Goal: Task Accomplishment & Management: Manage account settings

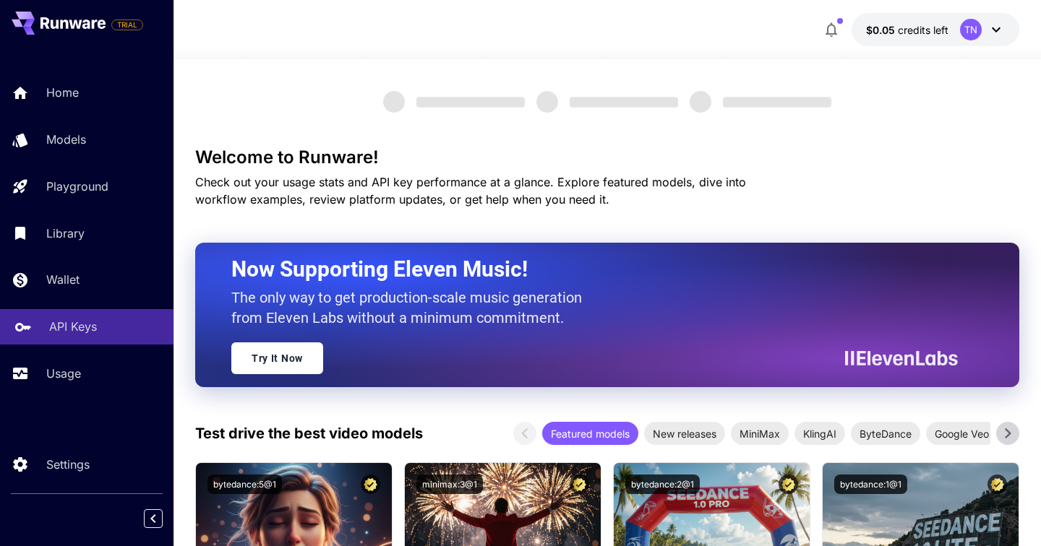
click at [60, 335] on p "API Keys" at bounding box center [73, 326] width 48 height 17
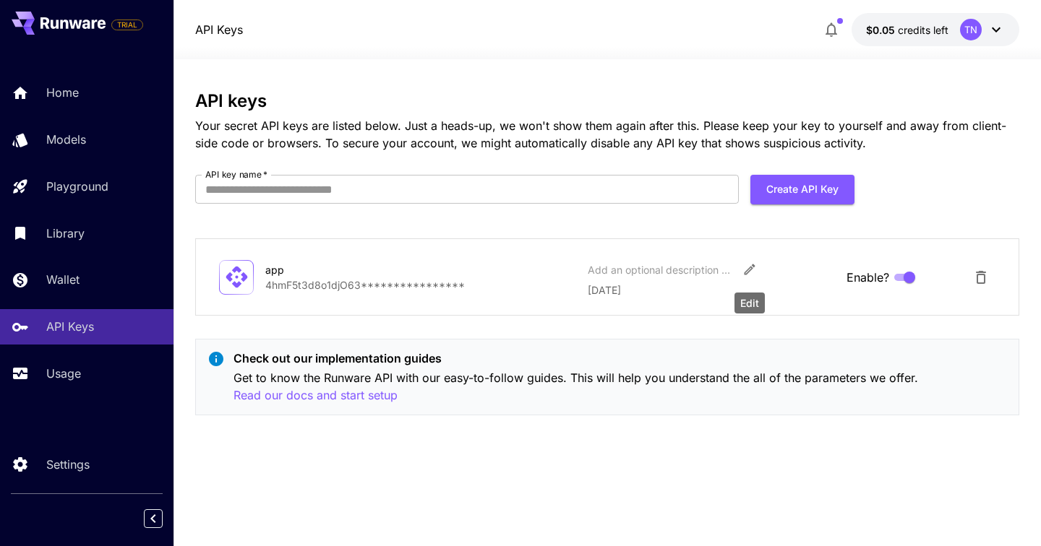
click at [740, 270] on button "Edit" at bounding box center [749, 270] width 26 height 26
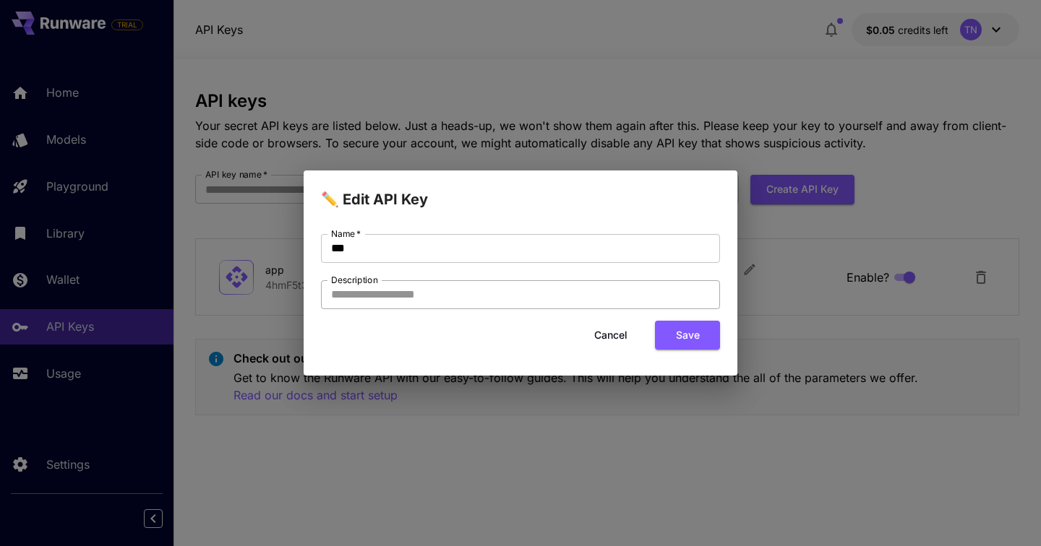
click at [580, 302] on input "Description" at bounding box center [520, 294] width 399 height 29
click at [618, 340] on button "Cancel" at bounding box center [610, 336] width 65 height 30
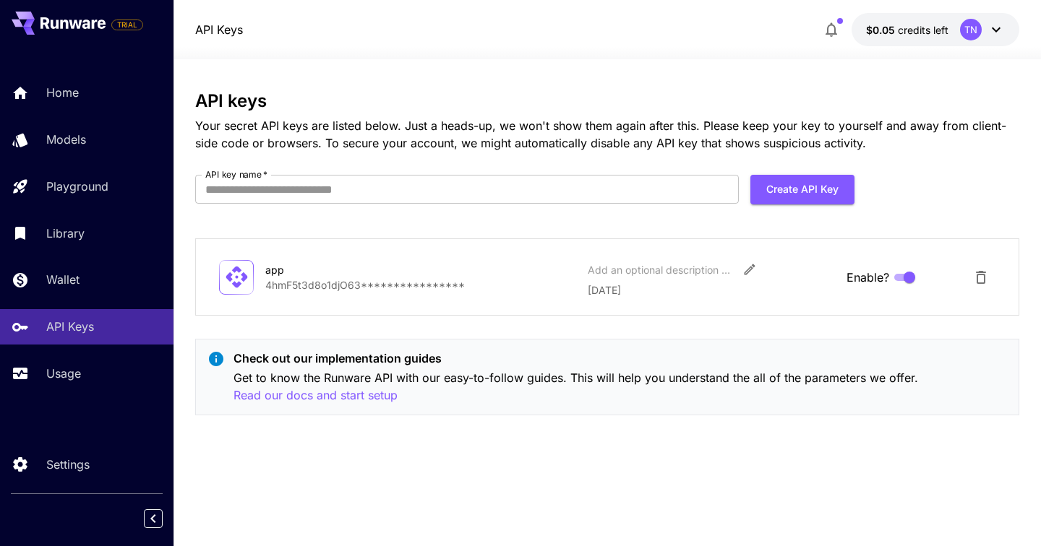
click at [228, 271] on icon at bounding box center [236, 277] width 25 height 25
click at [752, 267] on icon "Edit" at bounding box center [749, 269] width 14 height 14
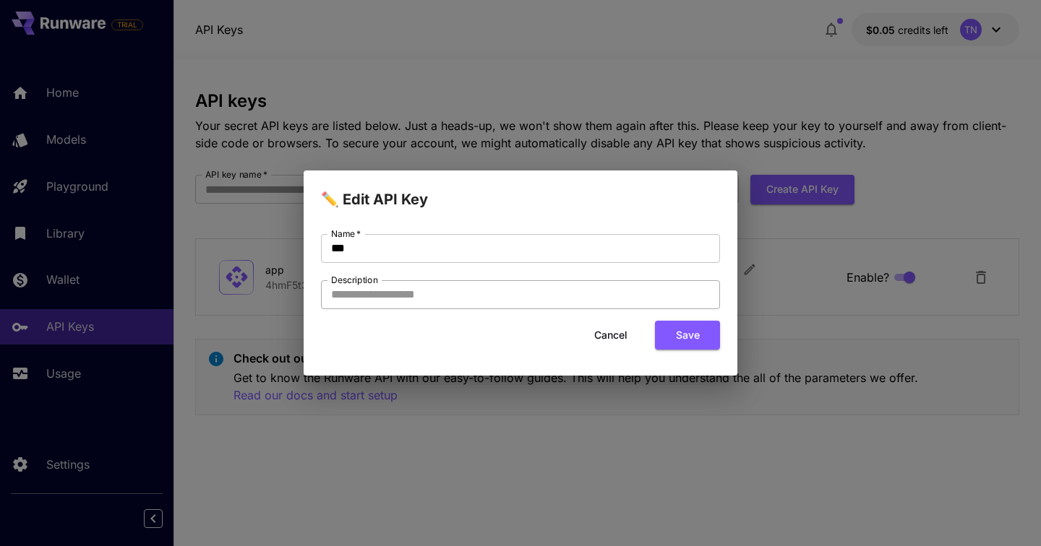
click at [588, 287] on input "Description" at bounding box center [520, 294] width 399 height 29
click at [622, 339] on button "Cancel" at bounding box center [610, 336] width 65 height 30
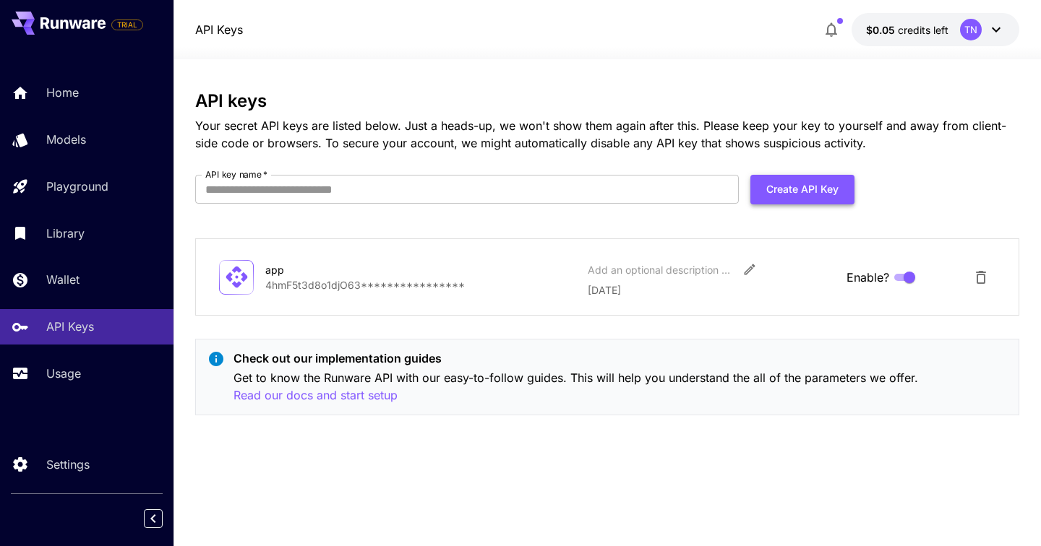
click at [810, 192] on button "Create API Key" at bounding box center [802, 190] width 104 height 30
click at [640, 181] on input "API key name   *" at bounding box center [466, 189] width 543 height 29
type input "*"
type input "****"
click at [837, 198] on button "Create API Key" at bounding box center [802, 190] width 104 height 30
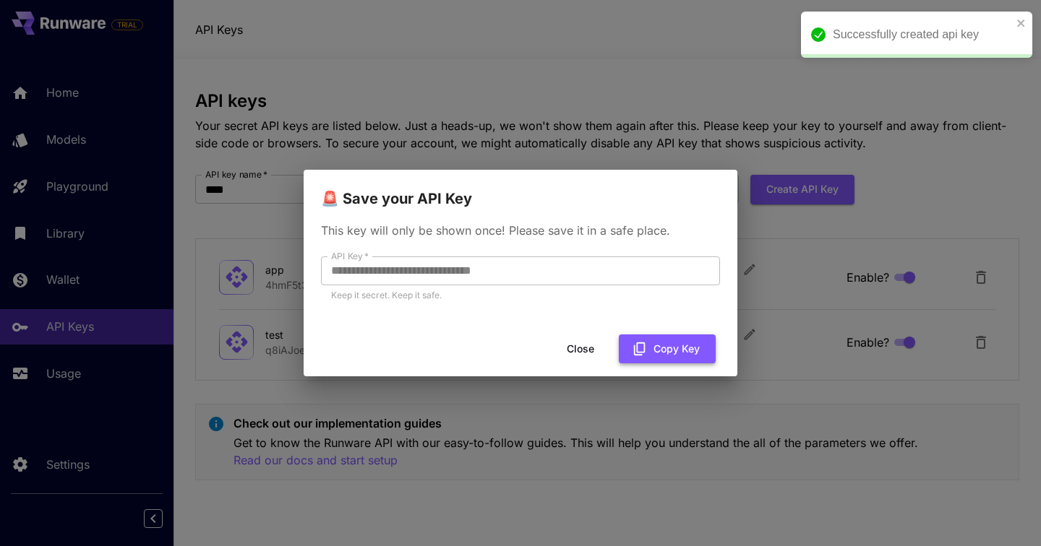
click at [643, 350] on icon "button" at bounding box center [640, 349] width 16 height 16
click at [586, 347] on button "Close" at bounding box center [591, 350] width 65 height 30
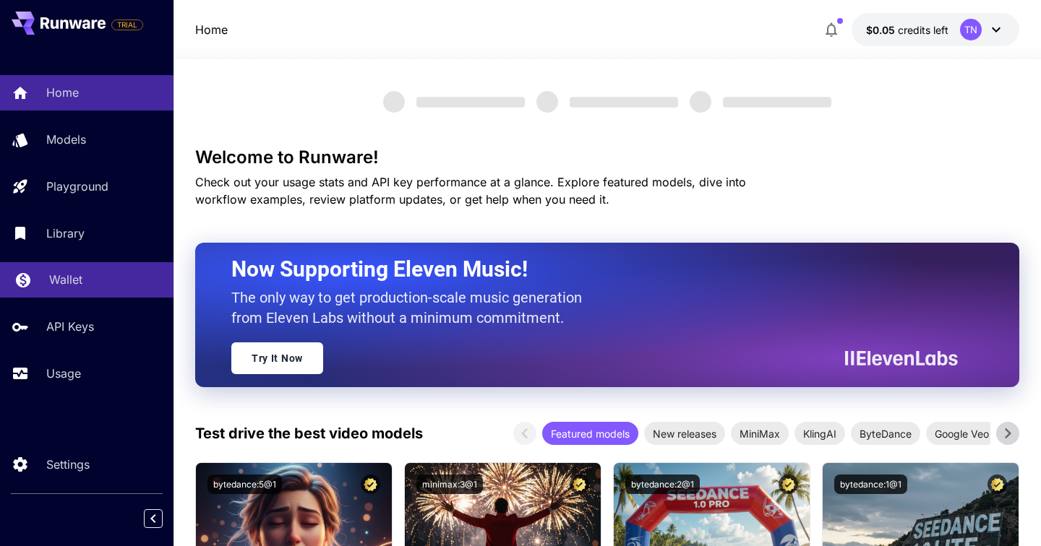
click at [70, 294] on link "Wallet" at bounding box center [86, 279] width 173 height 35
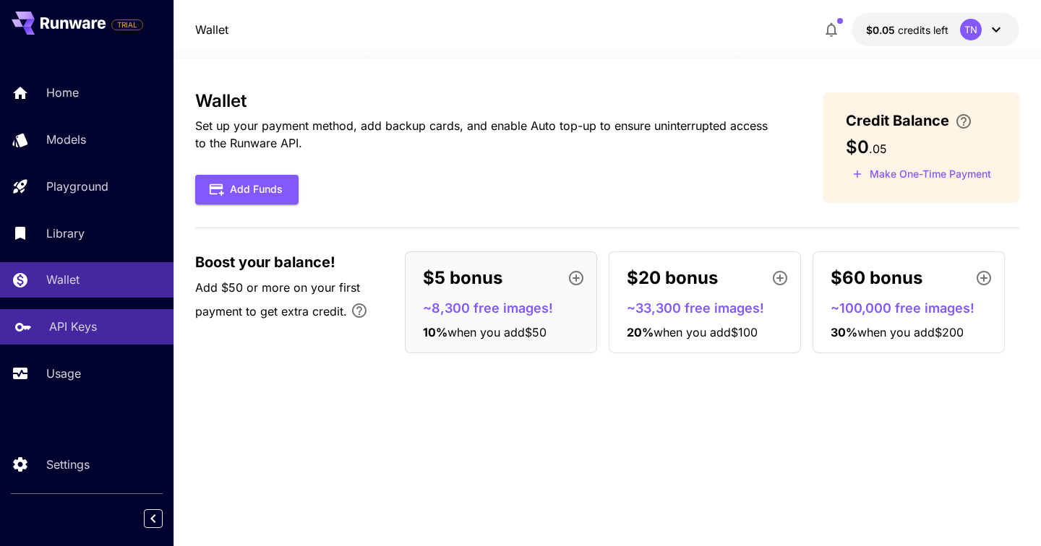
click at [59, 342] on link "API Keys" at bounding box center [86, 326] width 173 height 35
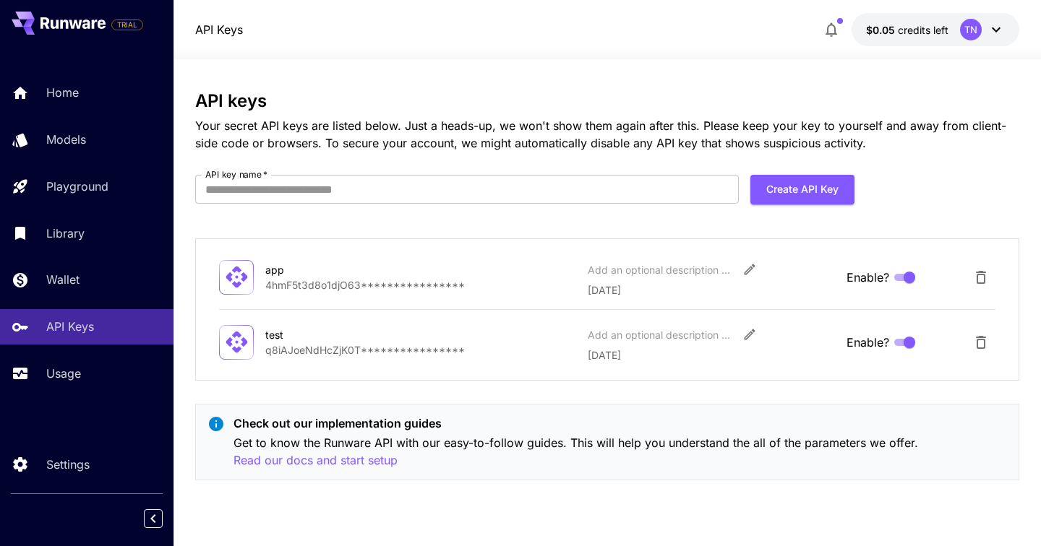
click at [995, 23] on icon at bounding box center [995, 29] width 17 height 17
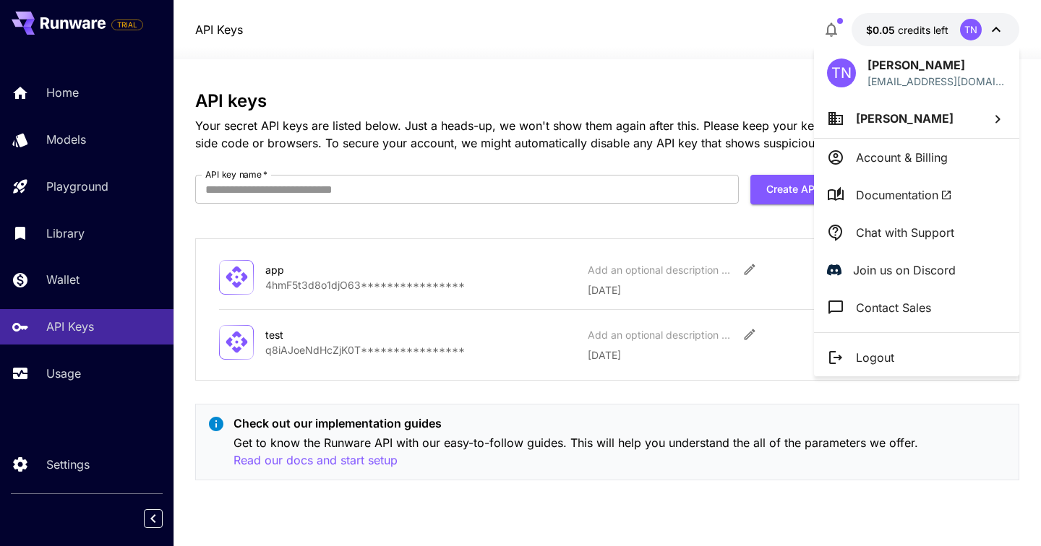
click at [614, 225] on div at bounding box center [520, 273] width 1041 height 546
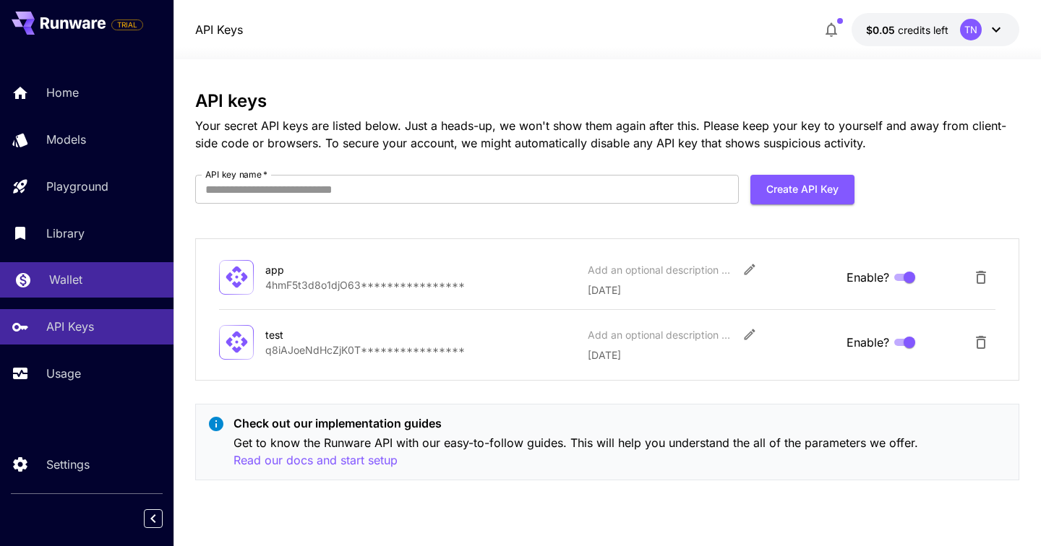
click at [110, 283] on div "Wallet" at bounding box center [105, 279] width 113 height 17
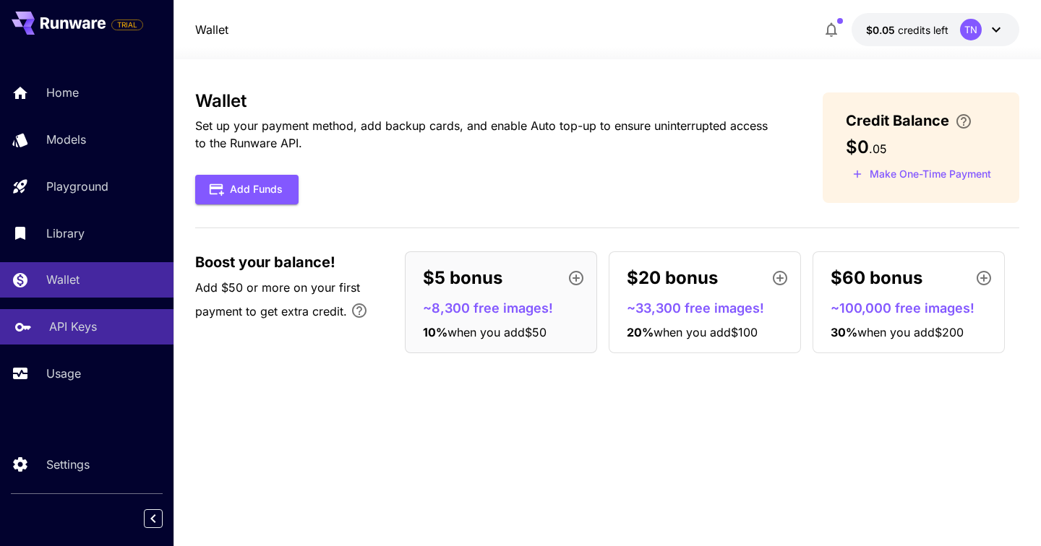
click at [97, 334] on div "API Keys" at bounding box center [105, 326] width 113 height 17
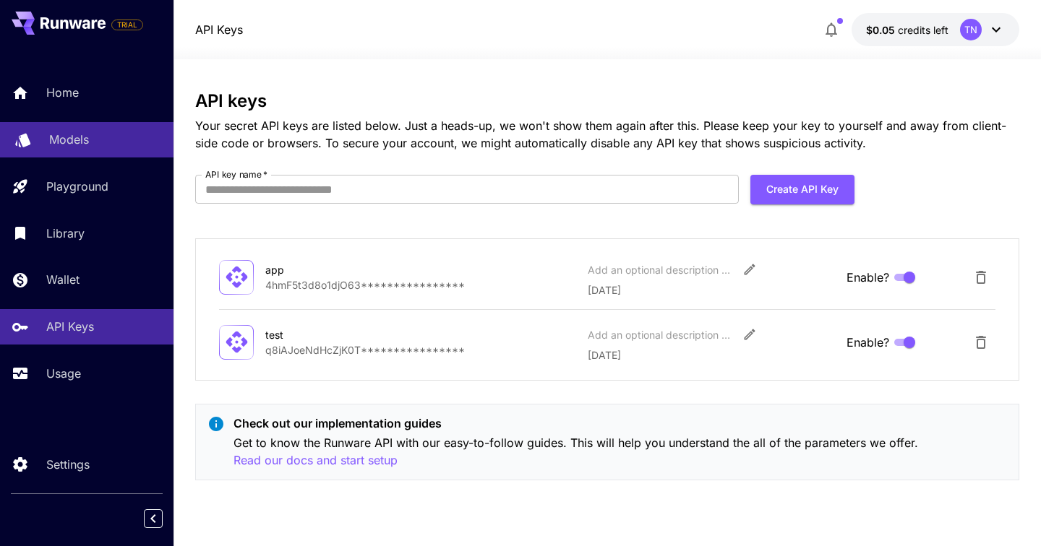
click at [86, 147] on p "Models" at bounding box center [69, 139] width 40 height 17
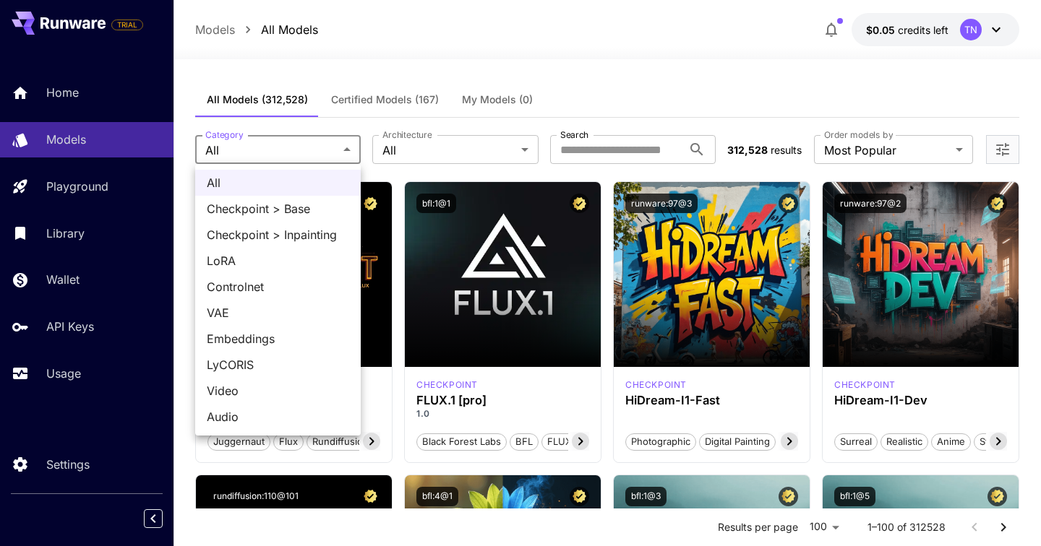
click at [67, 331] on div at bounding box center [520, 273] width 1041 height 546
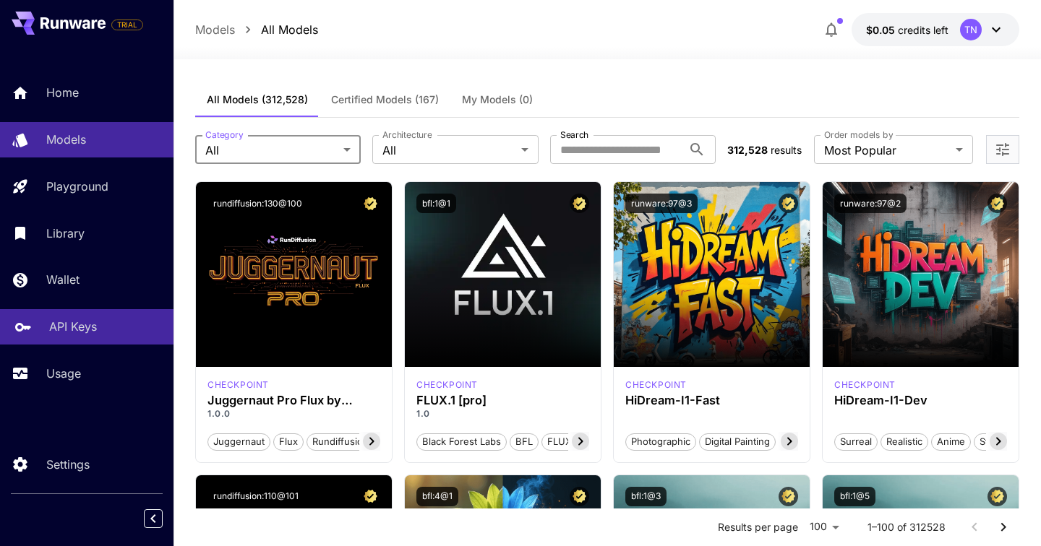
click at [51, 325] on p "API Keys" at bounding box center [73, 326] width 48 height 17
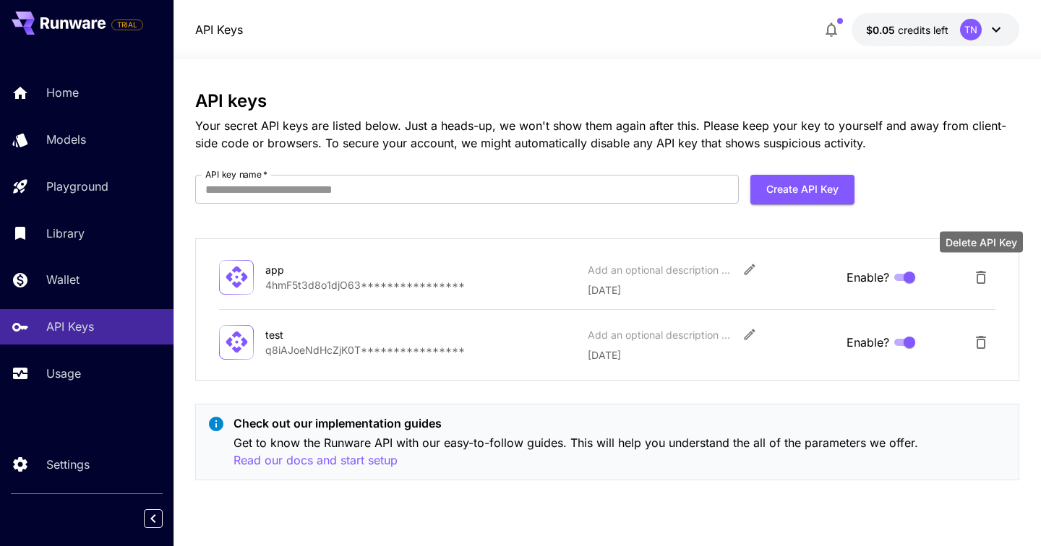
click at [981, 275] on icon "Delete API Key" at bounding box center [981, 277] width 10 height 13
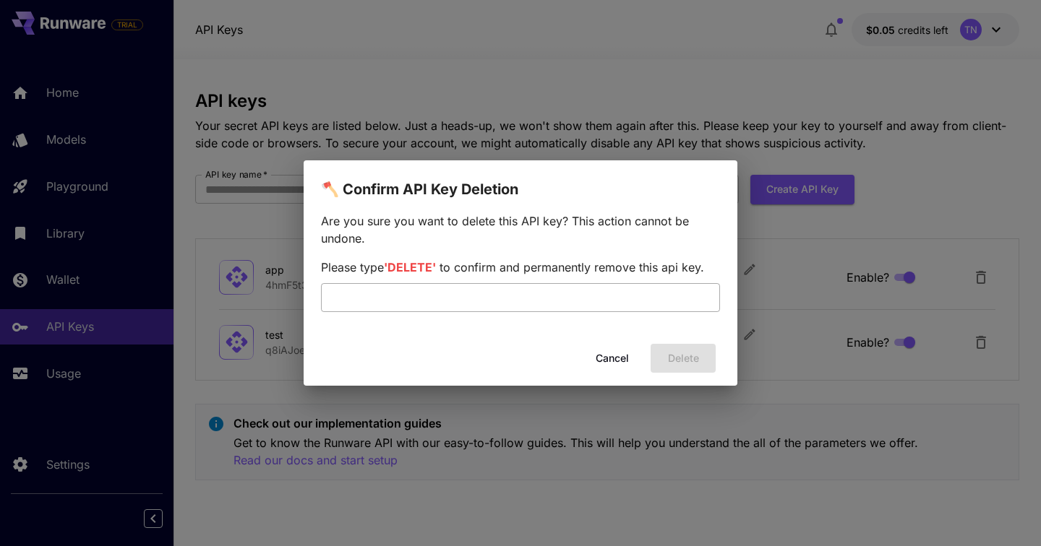
click at [598, 308] on input "text" at bounding box center [520, 297] width 399 height 29
type input "*"
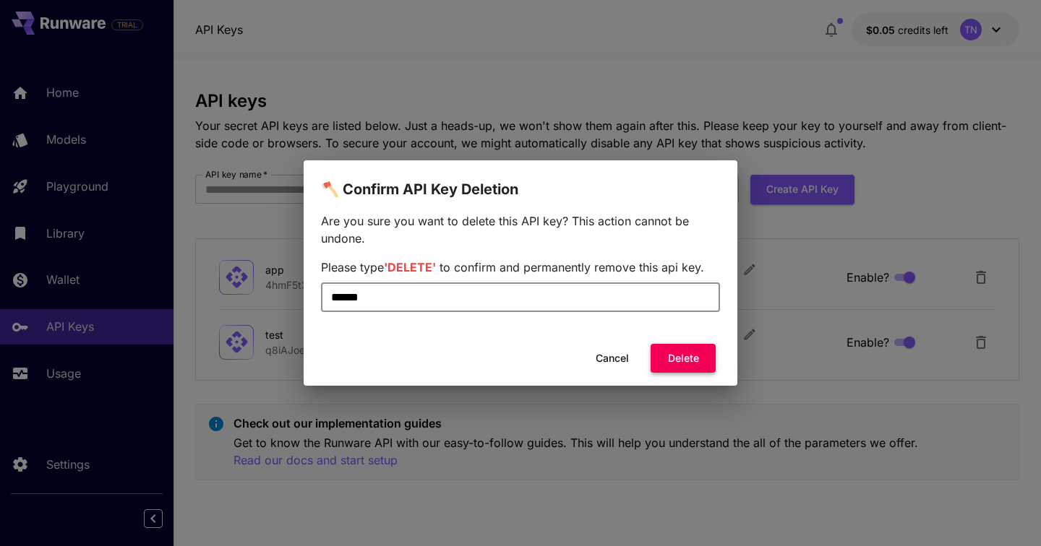
type input "******"
click at [699, 358] on button "Delete" at bounding box center [682, 359] width 65 height 30
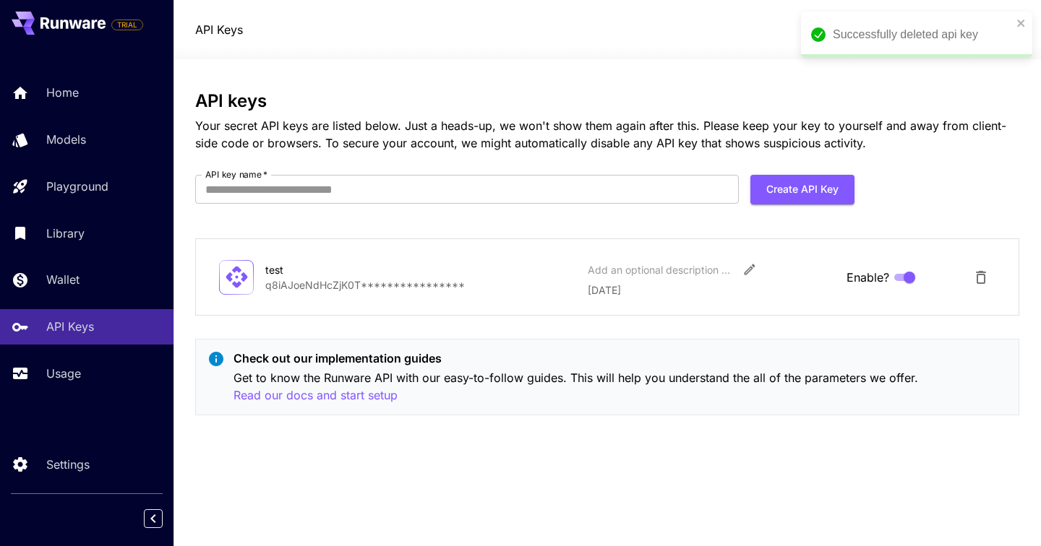
click at [982, 275] on icon "Delete API Key" at bounding box center [980, 277] width 17 height 17
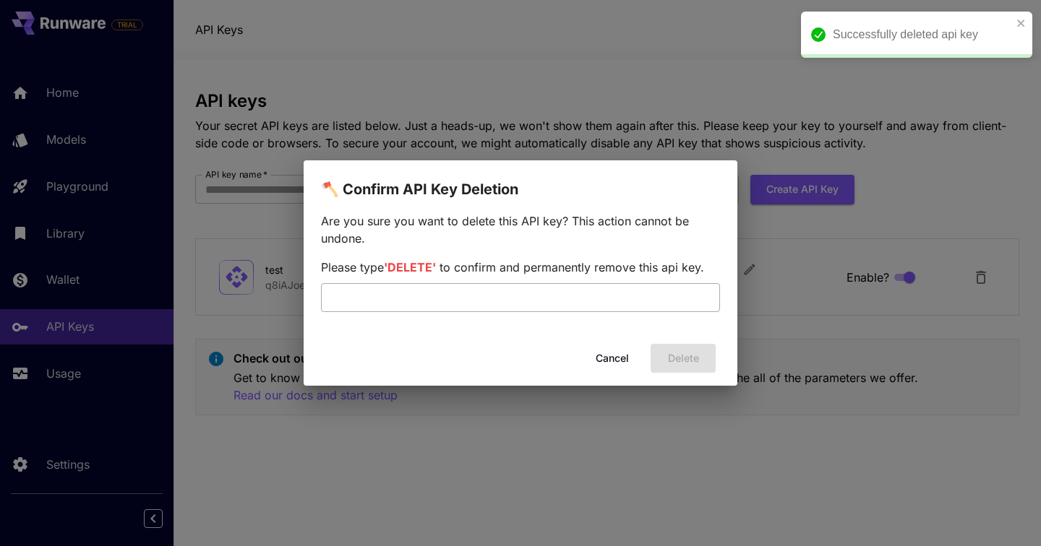
click at [539, 293] on input "text" at bounding box center [520, 297] width 399 height 29
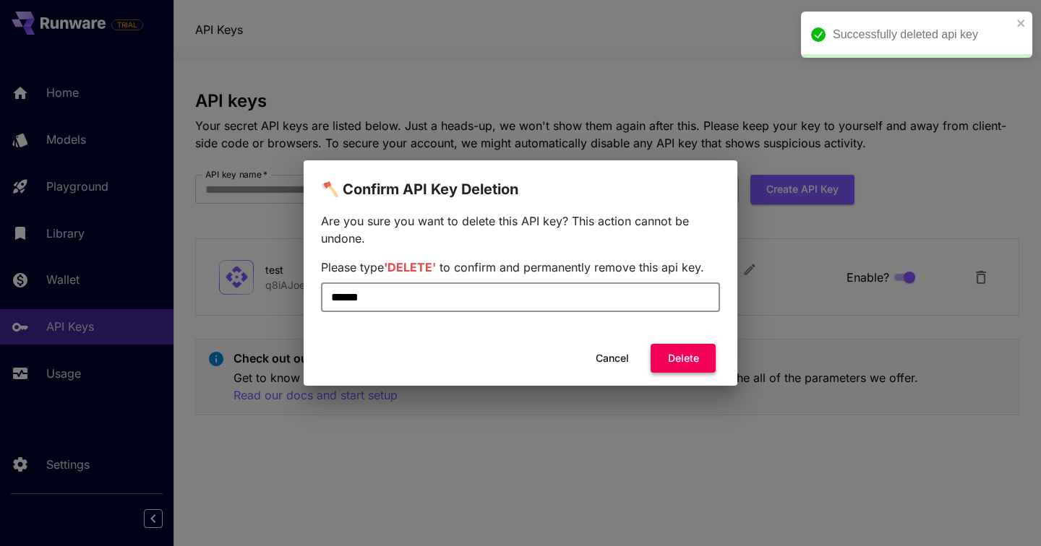
type input "******"
click at [678, 361] on button "Delete" at bounding box center [682, 359] width 65 height 30
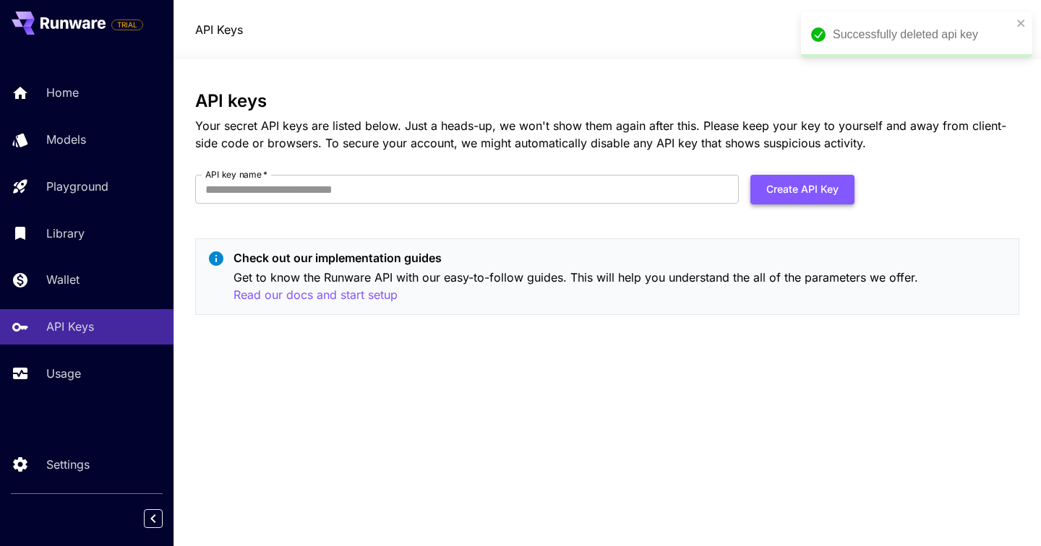
click at [808, 193] on button "Create API Key" at bounding box center [802, 190] width 104 height 30
click at [606, 198] on input "API key name   *" at bounding box center [466, 189] width 543 height 29
type input "****"
click at [802, 181] on button "Create API Key" at bounding box center [802, 190] width 104 height 30
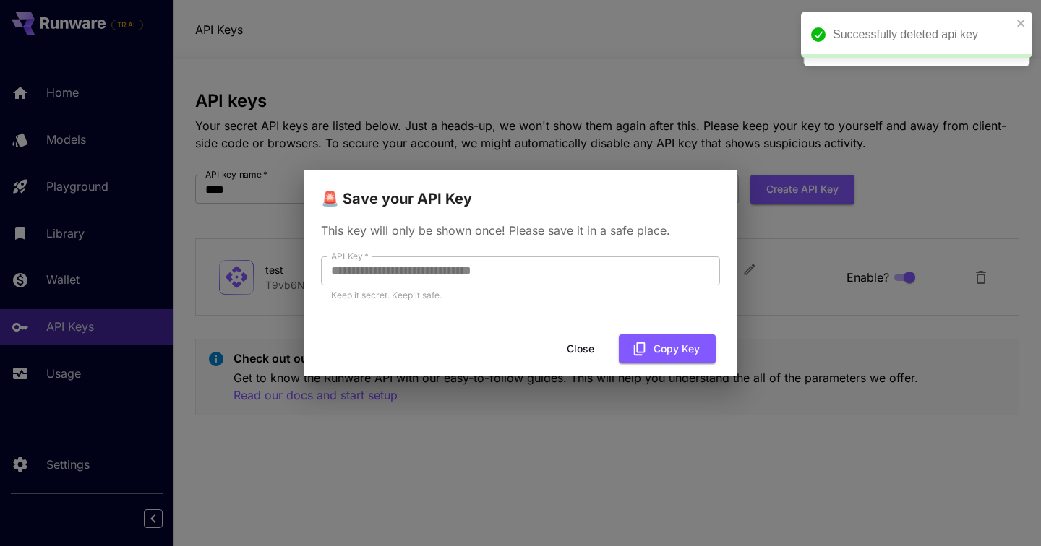
click at [309, 272] on div "**********" at bounding box center [521, 269] width 434 height 119
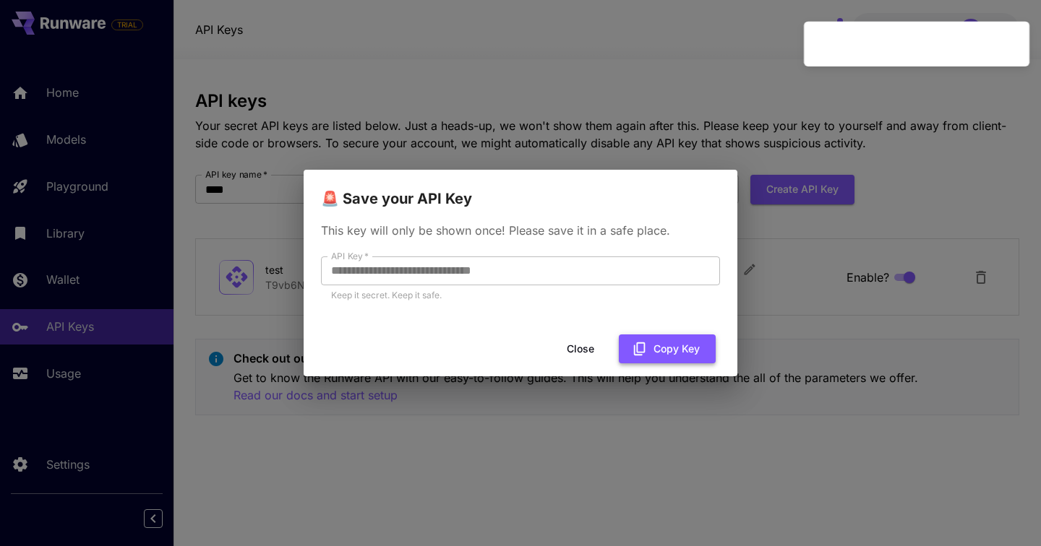
click at [662, 348] on button "Copy Key" at bounding box center [667, 350] width 97 height 30
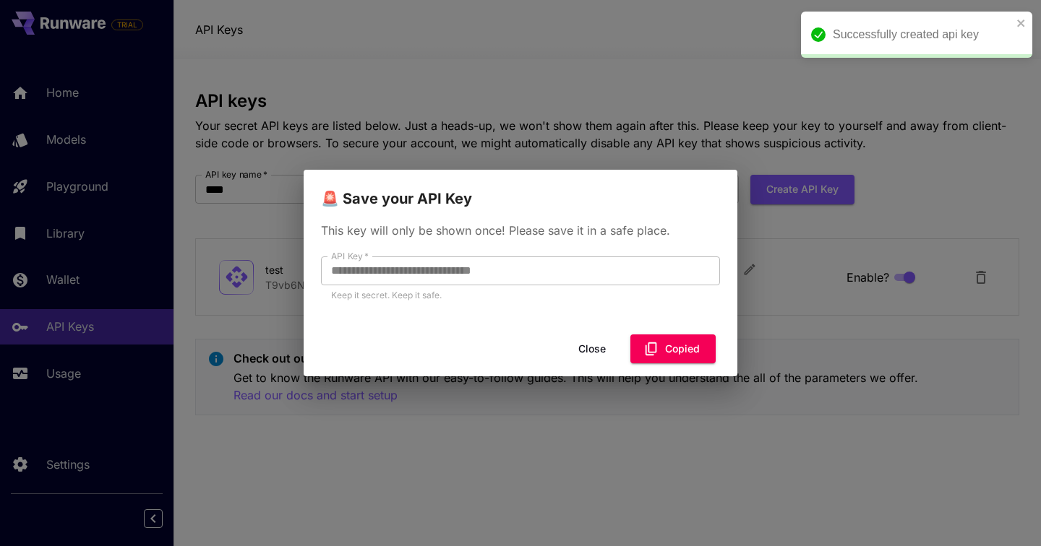
click at [596, 349] on button "Close" at bounding box center [591, 350] width 65 height 30
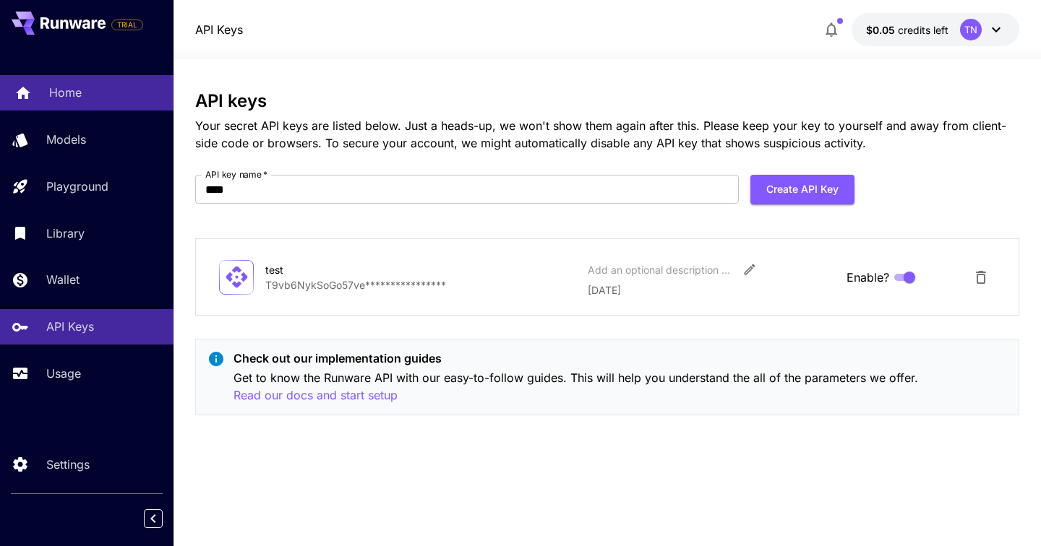
click at [55, 104] on link "Home" at bounding box center [86, 92] width 173 height 35
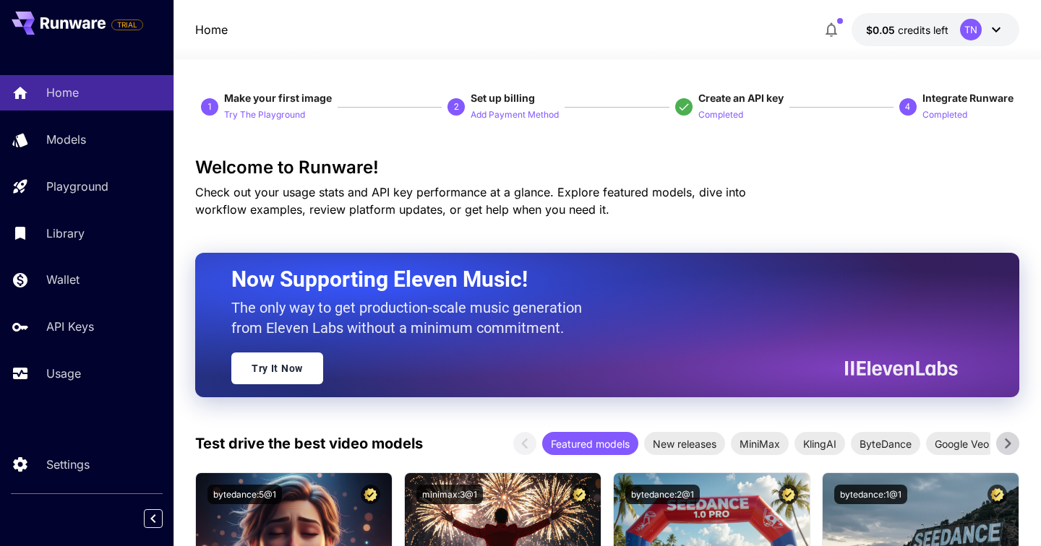
click at [958, 23] on button "$0.05 credits left [GEOGRAPHIC_DATA]" at bounding box center [935, 29] width 168 height 33
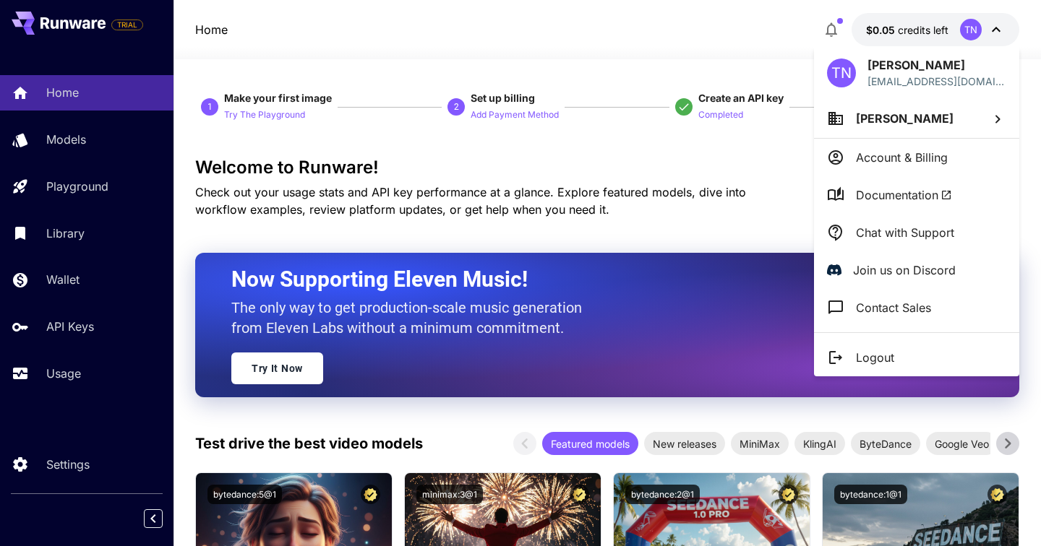
click at [912, 146] on li "Account & Billing" at bounding box center [916, 158] width 205 height 38
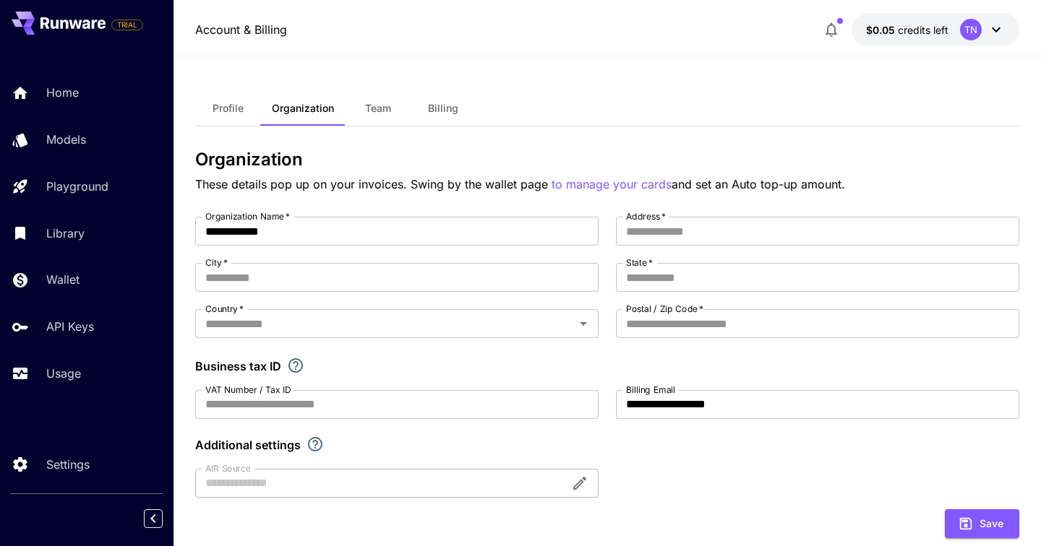
click at [245, 113] on button "Profile" at bounding box center [227, 108] width 65 height 35
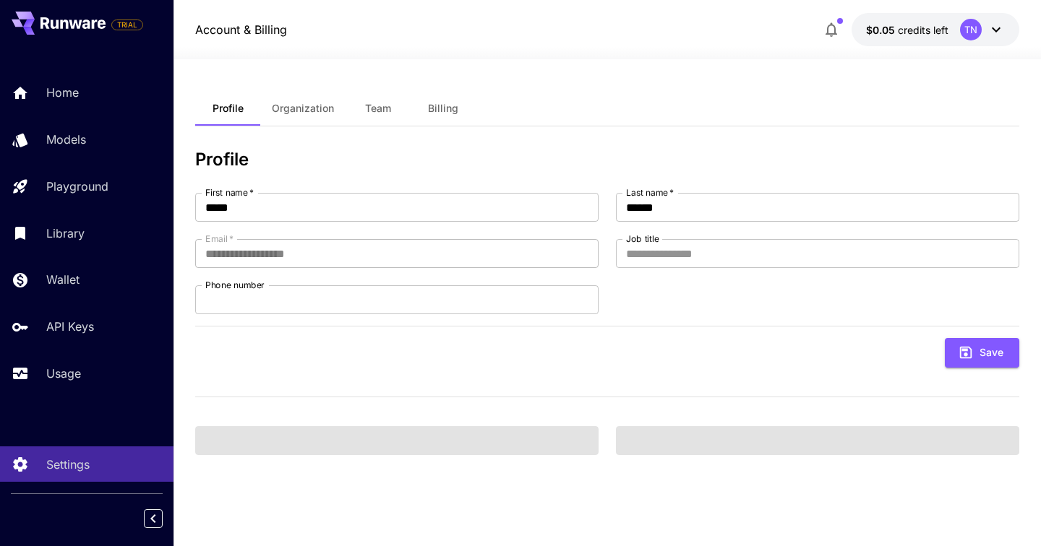
click at [296, 111] on span "Organization" at bounding box center [303, 108] width 62 height 13
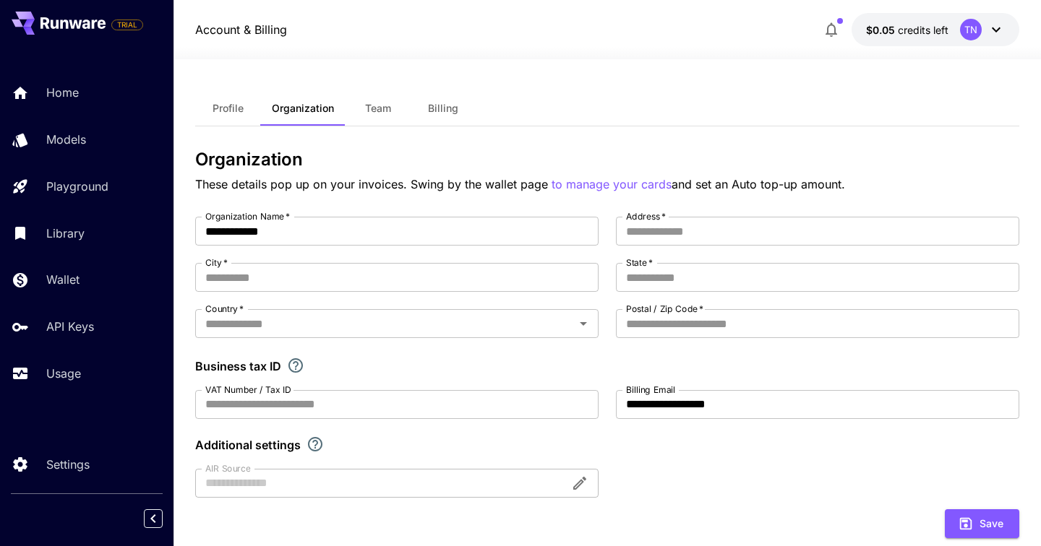
click at [374, 106] on span "Team" at bounding box center [378, 108] width 26 height 13
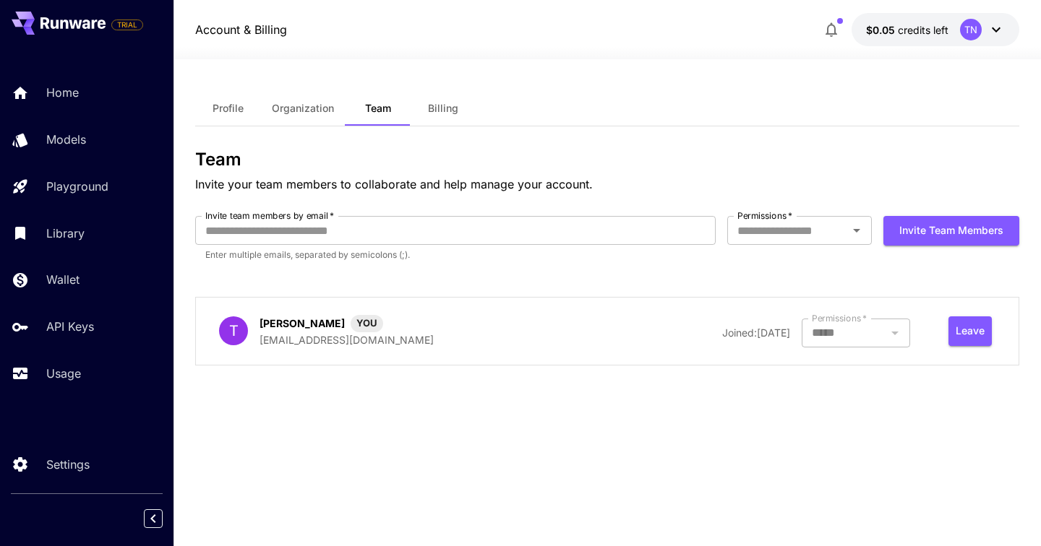
click at [448, 95] on button "Billing" at bounding box center [442, 108] width 65 height 35
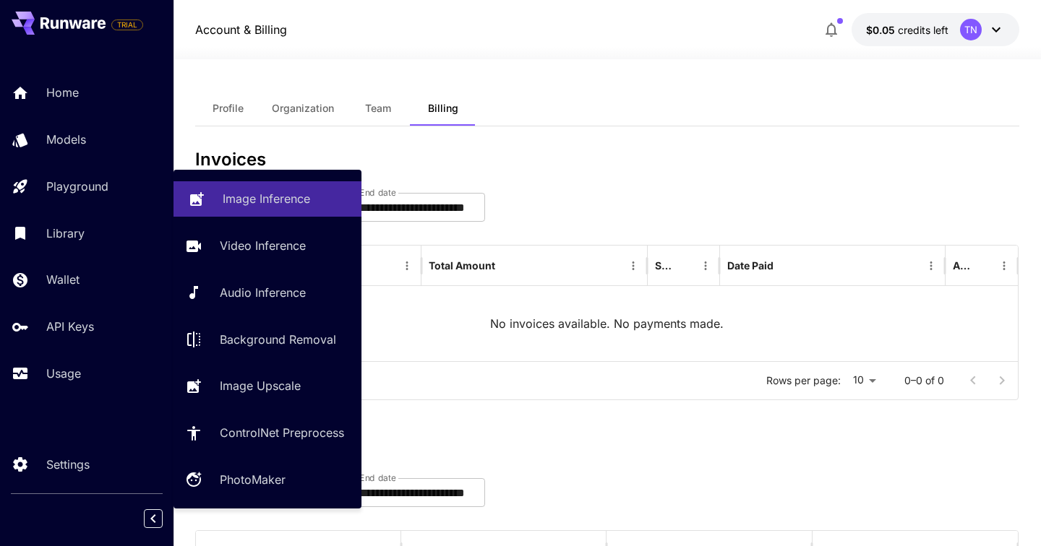
click at [244, 200] on p "Image Inference" at bounding box center [266, 198] width 87 height 17
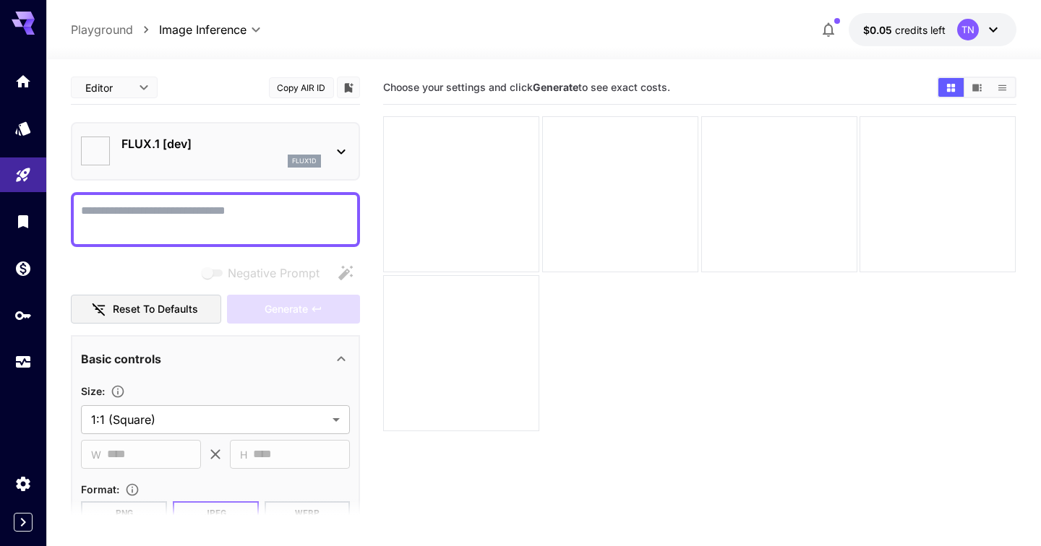
type input "**********"
click at [25, 273] on icon "Wallet" at bounding box center [24, 264] width 17 height 17
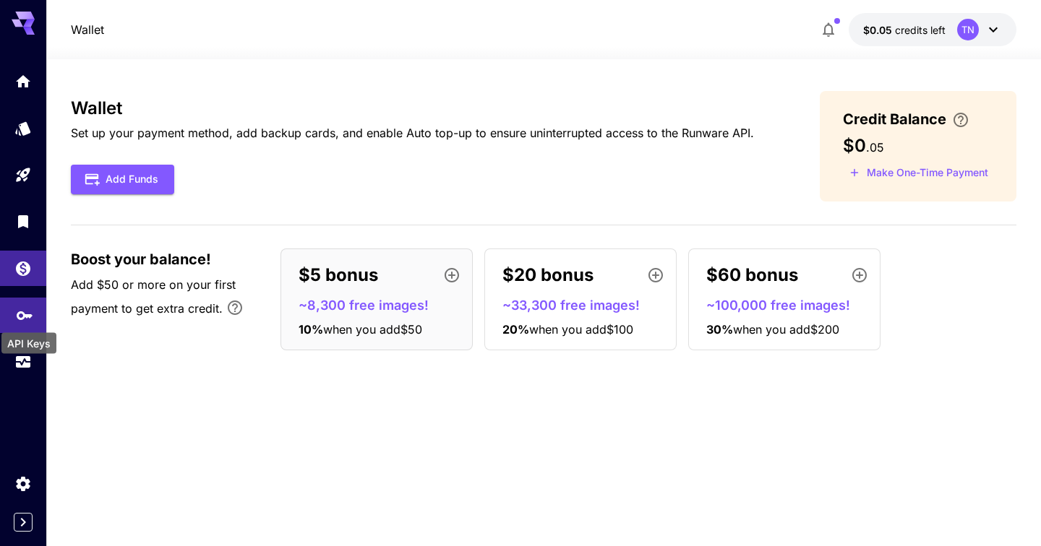
click at [27, 312] on icon "API Keys" at bounding box center [24, 311] width 17 height 17
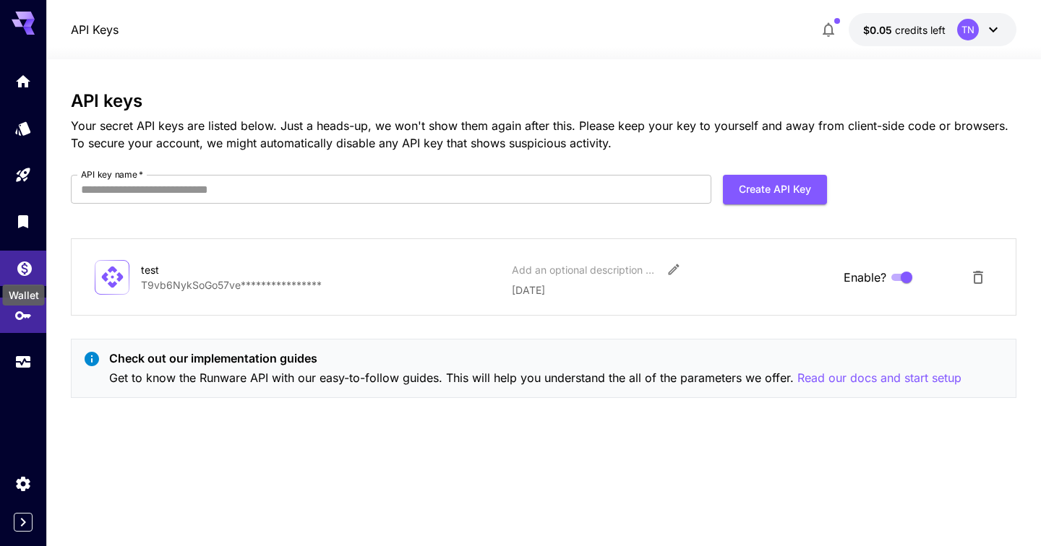
click at [26, 266] on icon "Wallet" at bounding box center [24, 265] width 14 height 14
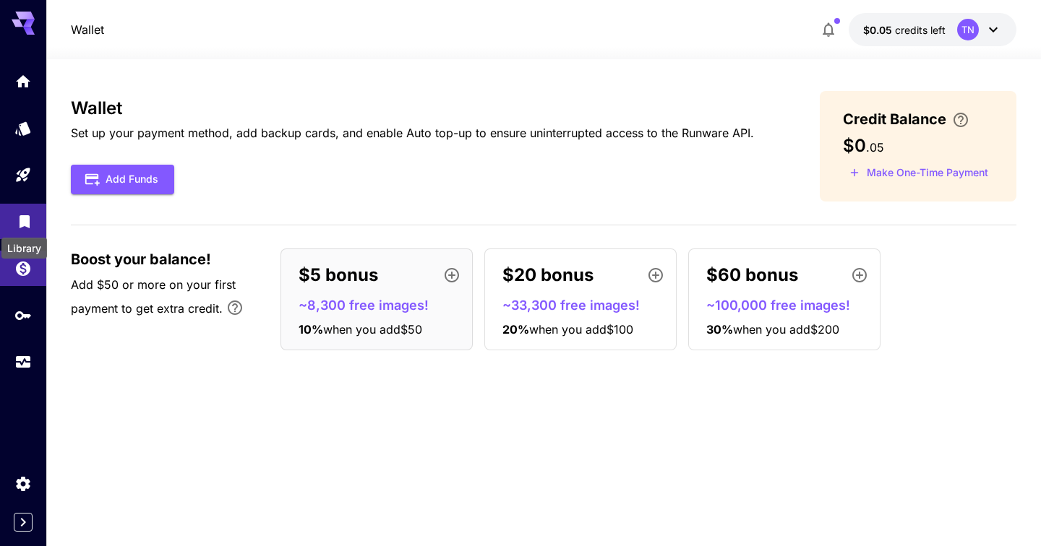
click at [25, 227] on icon "Library" at bounding box center [24, 219] width 17 height 17
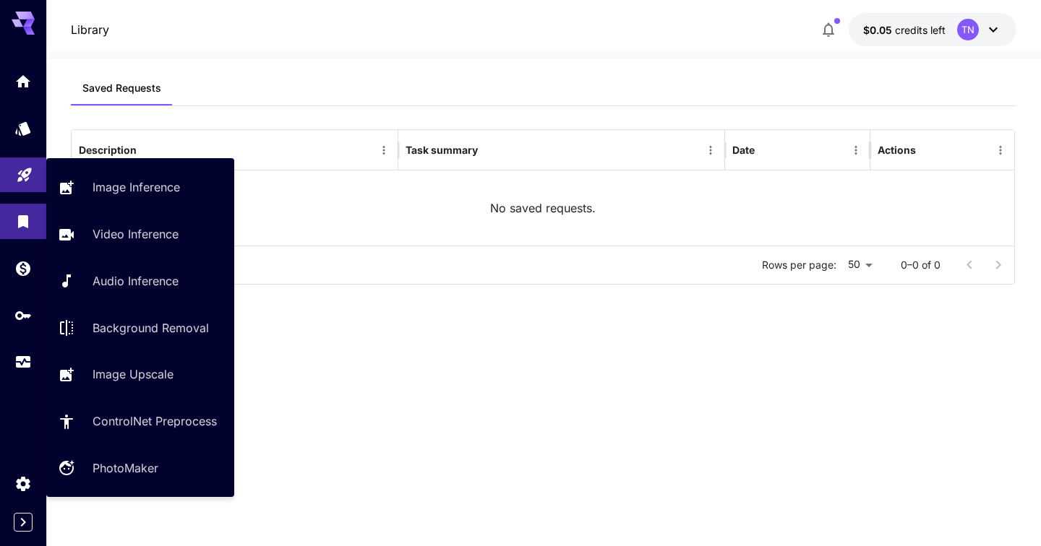
click at [26, 171] on icon "Playground" at bounding box center [24, 170] width 17 height 17
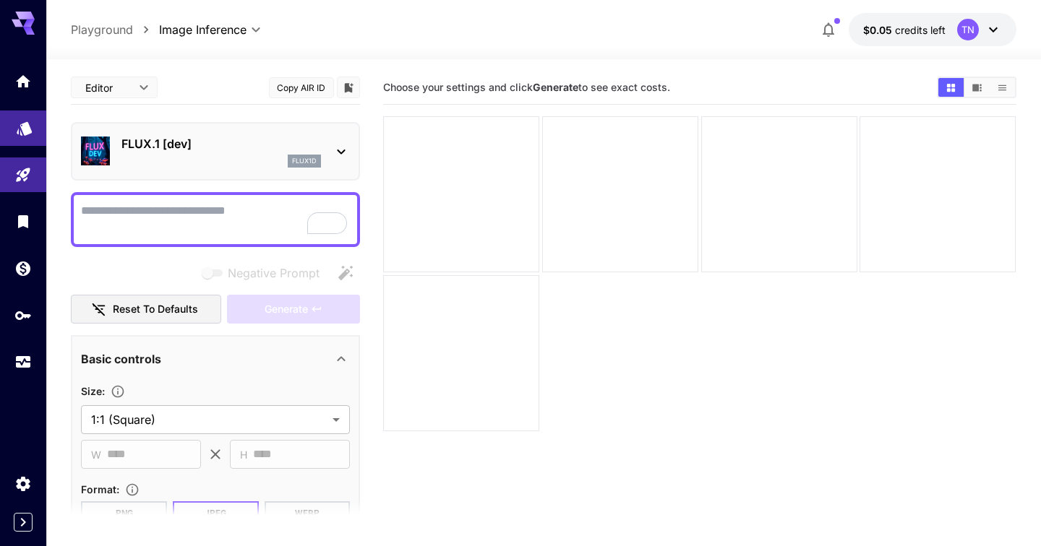
click at [20, 137] on link at bounding box center [23, 128] width 46 height 35
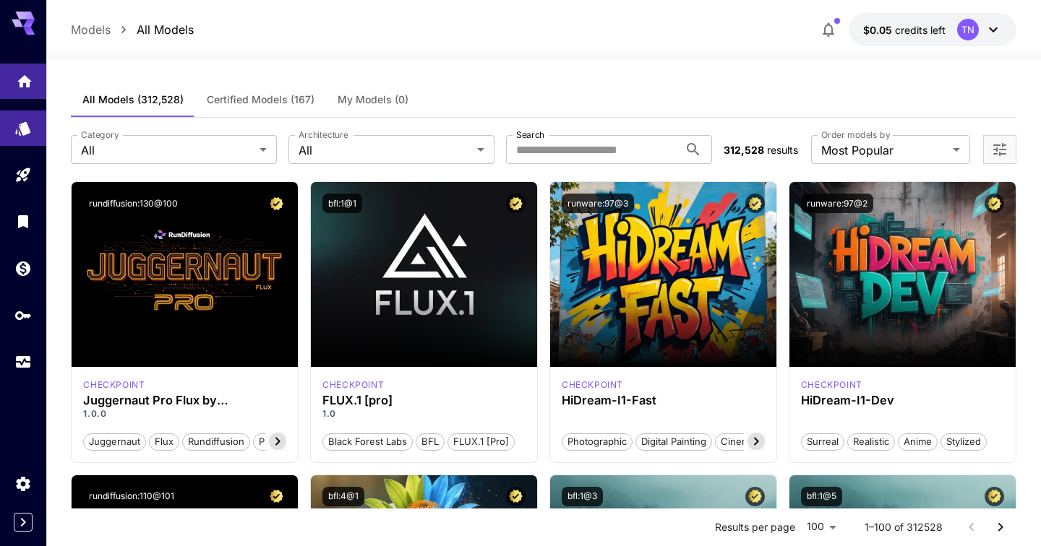
click at [20, 87] on link at bounding box center [23, 81] width 46 height 35
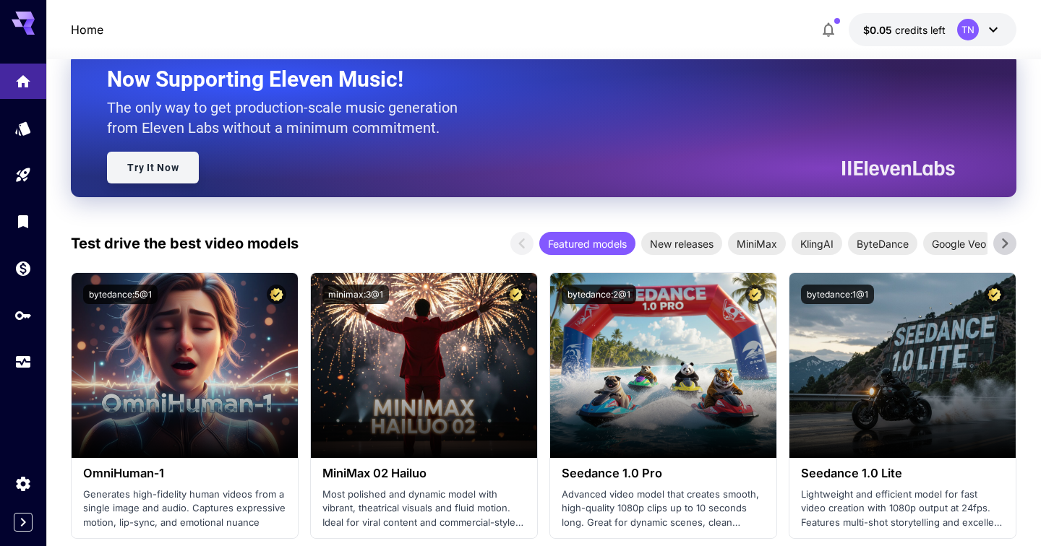
scroll to position [220, 0]
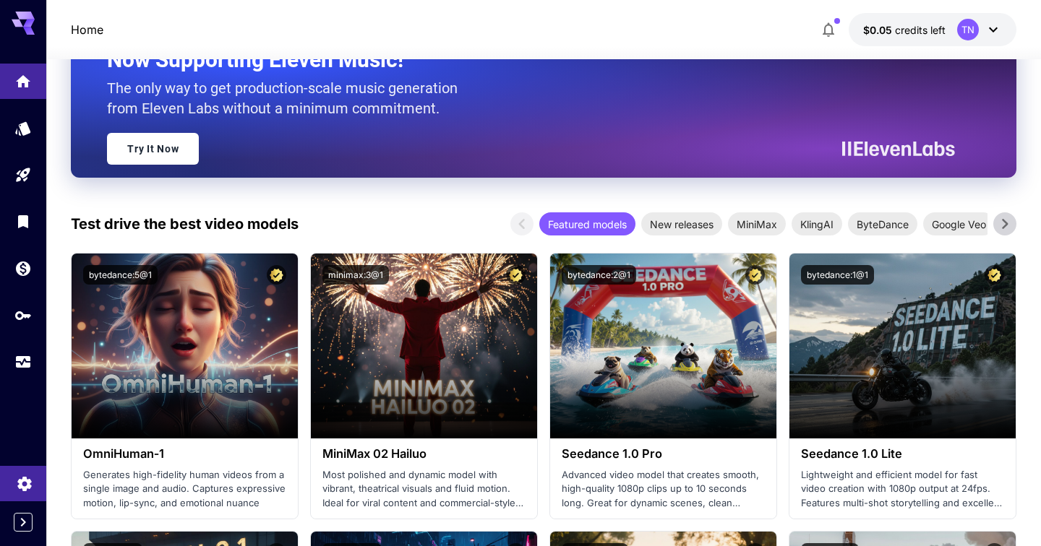
click at [17, 478] on icon "Settings" at bounding box center [24, 481] width 17 height 17
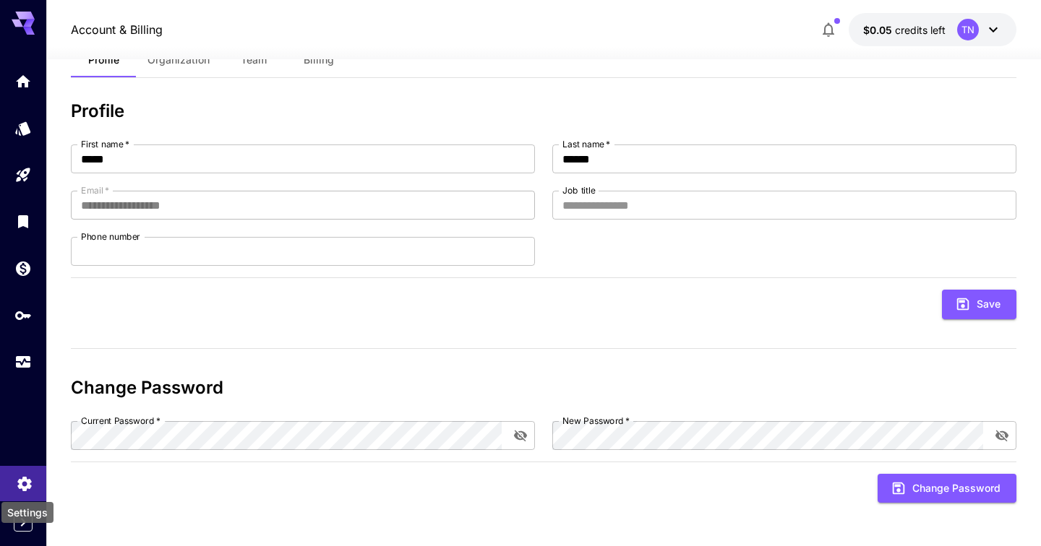
scroll to position [48, 0]
click at [167, 74] on button "Organization" at bounding box center [178, 60] width 85 height 35
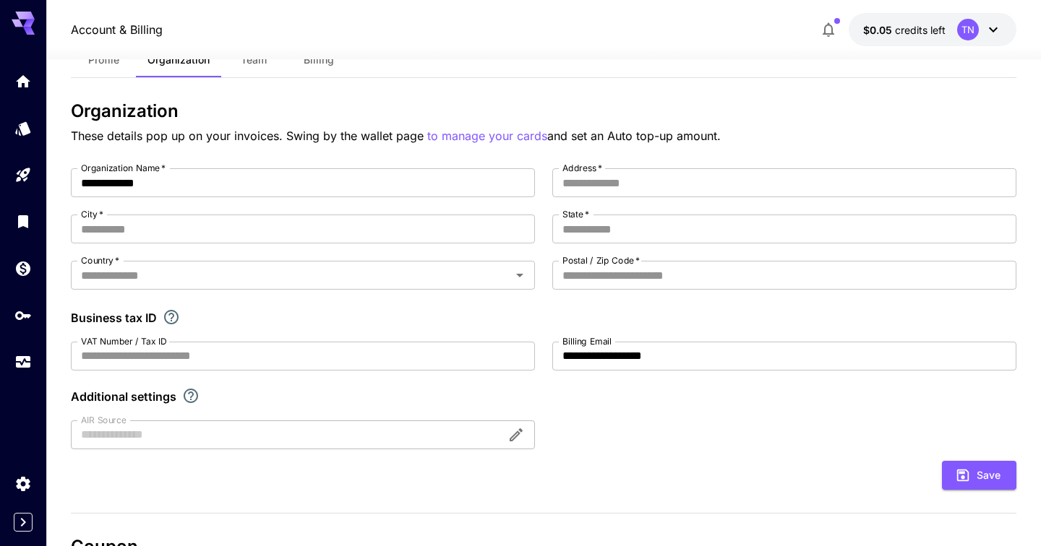
click at [240, 74] on button "Team" at bounding box center [253, 60] width 65 height 35
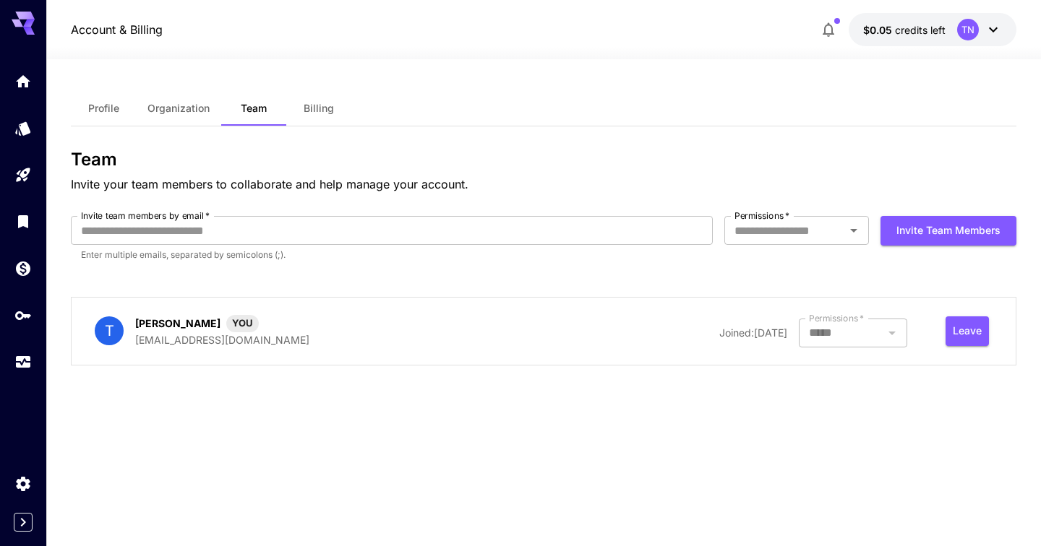
click at [309, 99] on button "Billing" at bounding box center [318, 108] width 65 height 35
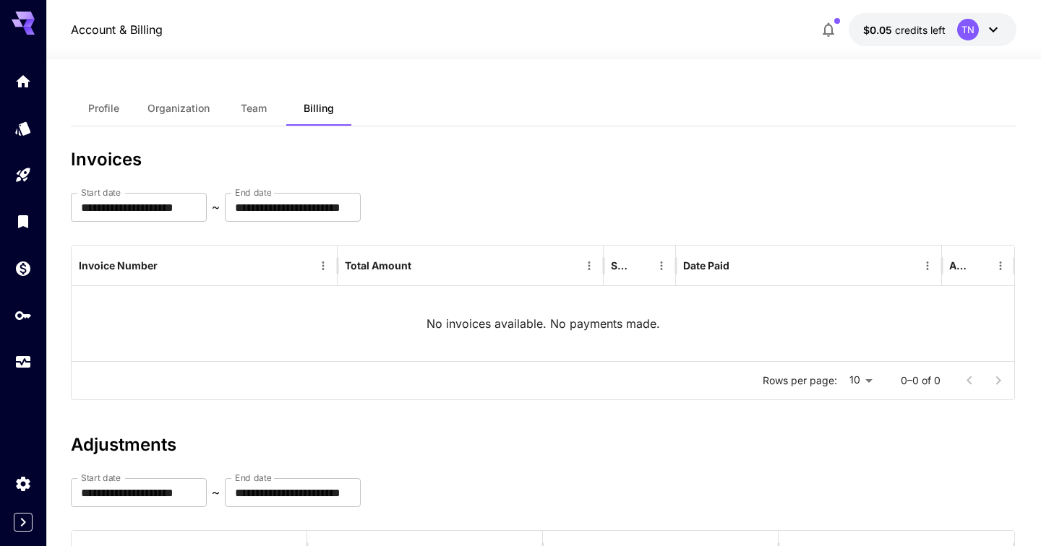
click at [838, 20] on span "button" at bounding box center [837, 21] width 6 height 6
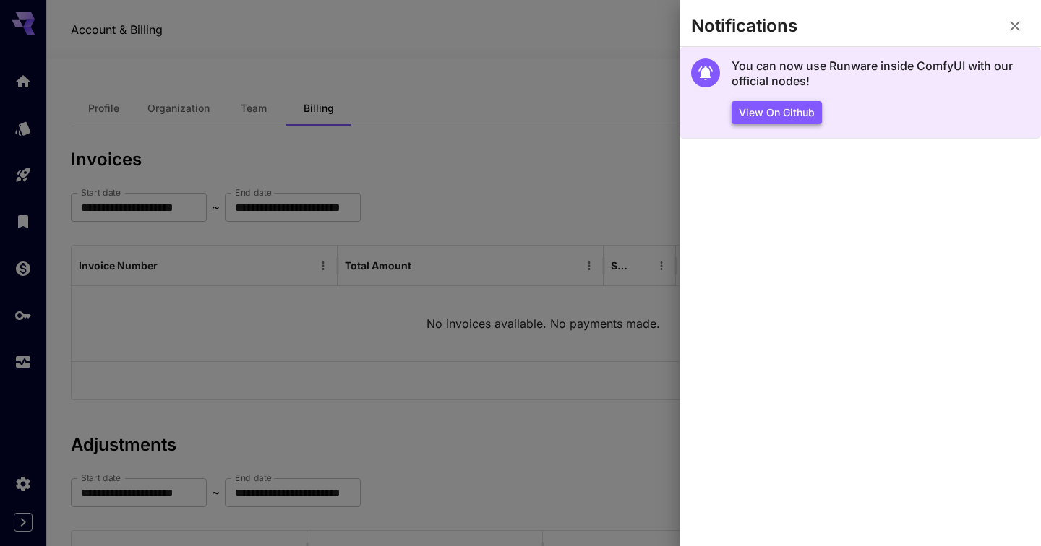
click at [788, 113] on button "View on Github" at bounding box center [776, 113] width 90 height 24
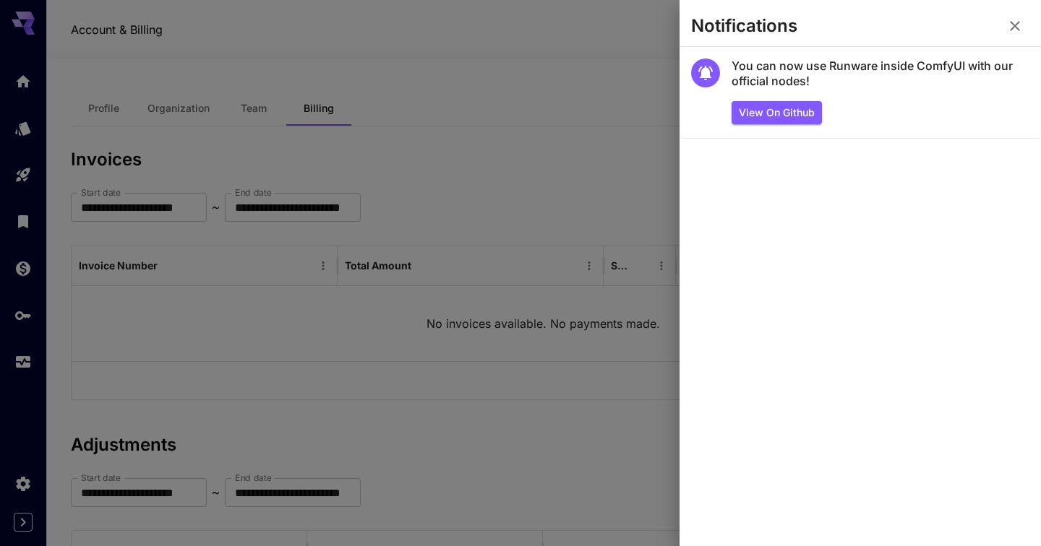
click at [1010, 35] on button "button" at bounding box center [1014, 26] width 29 height 29
